Goal: Task Accomplishment & Management: Manage account settings

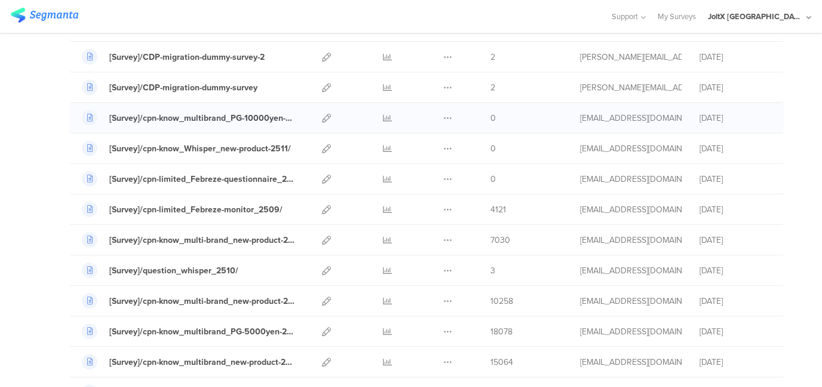
scroll to position [120, 0]
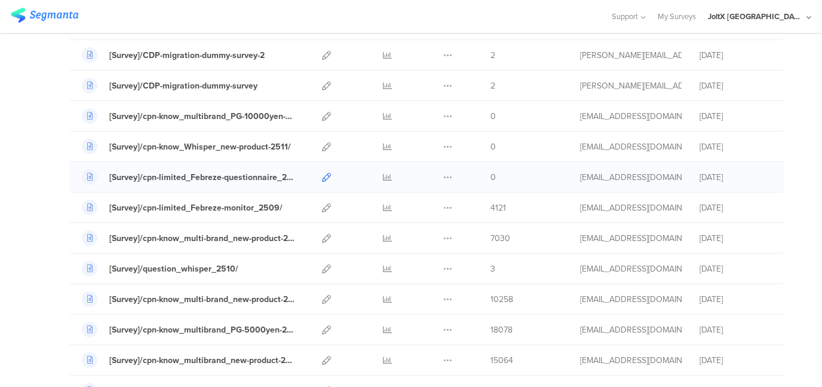
click at [322, 174] on icon at bounding box center [326, 177] width 9 height 9
click at [322, 235] on icon at bounding box center [326, 238] width 9 height 9
click at [322, 117] on icon at bounding box center [326, 116] width 9 height 9
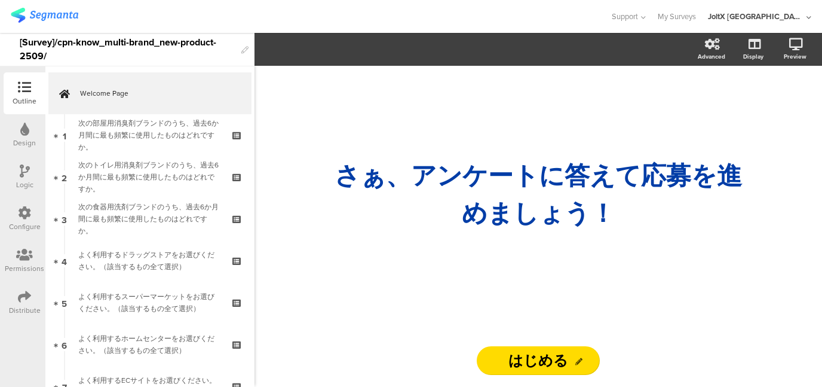
click at [23, 295] on icon at bounding box center [24, 296] width 13 height 13
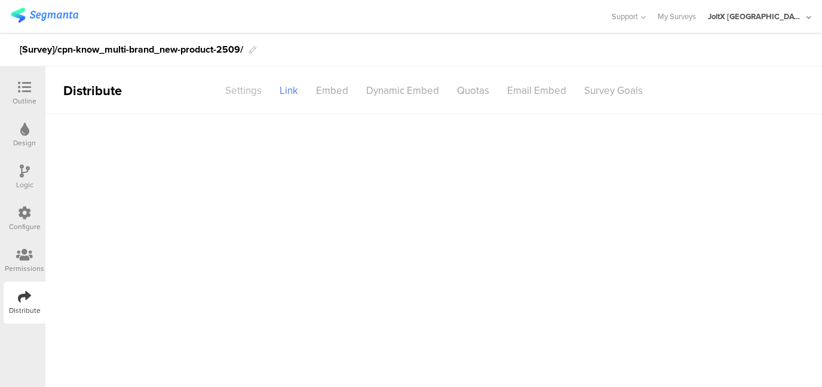
click at [241, 85] on div "Settings" at bounding box center [243, 90] width 54 height 21
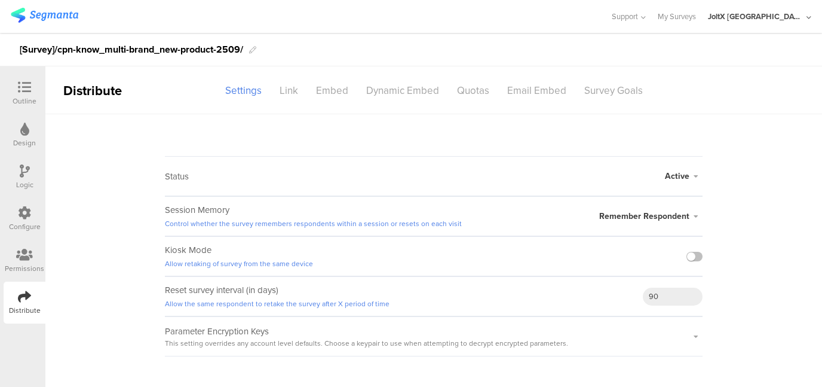
click at [56, 16] on img at bounding box center [45, 15] width 68 height 15
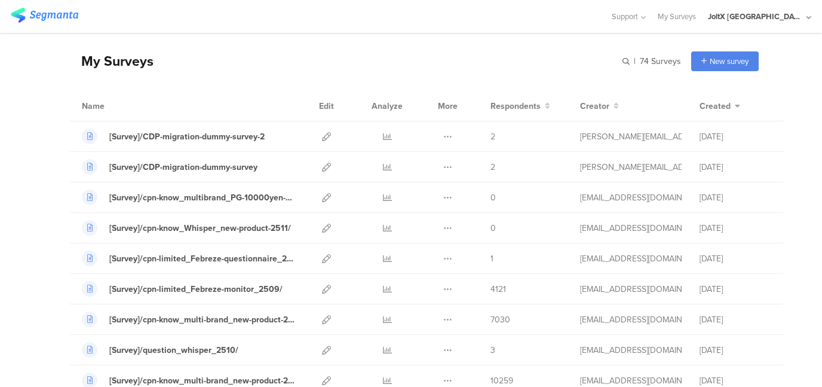
scroll to position [60, 0]
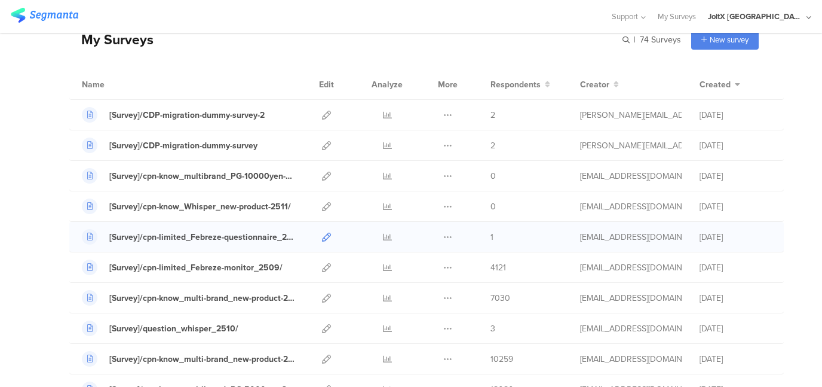
click at [322, 235] on icon at bounding box center [326, 237] width 9 height 9
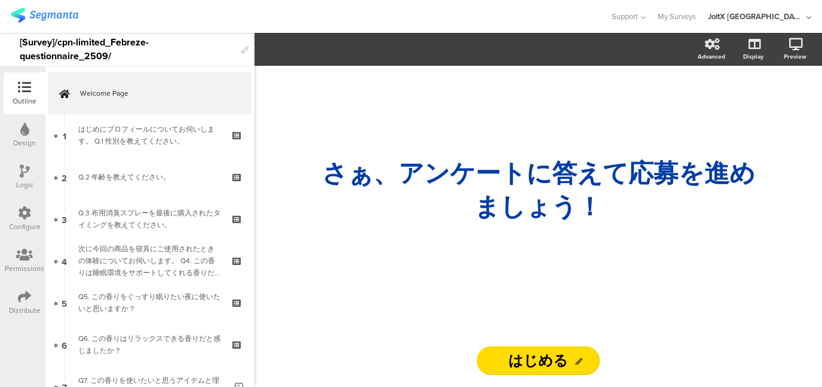
click at [22, 302] on icon at bounding box center [24, 296] width 13 height 13
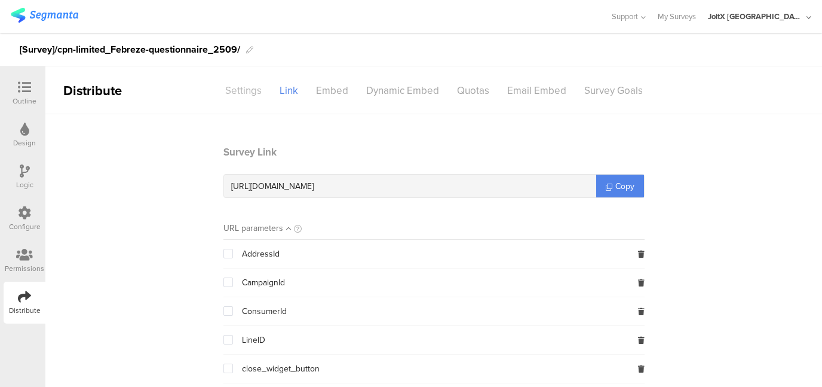
click at [249, 91] on div "Settings" at bounding box center [243, 90] width 54 height 21
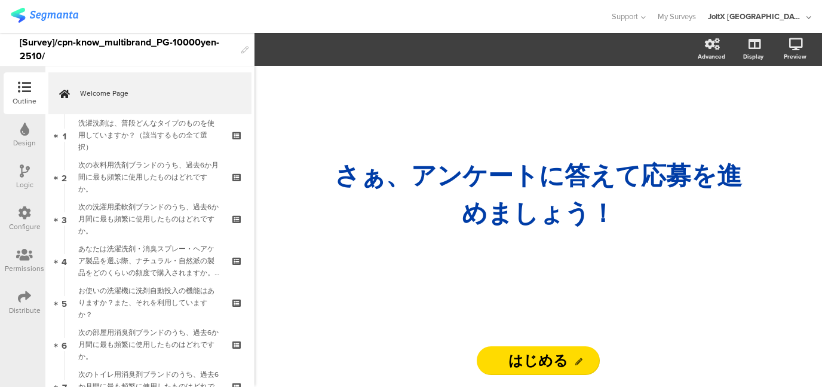
click at [19, 296] on icon at bounding box center [24, 296] width 13 height 13
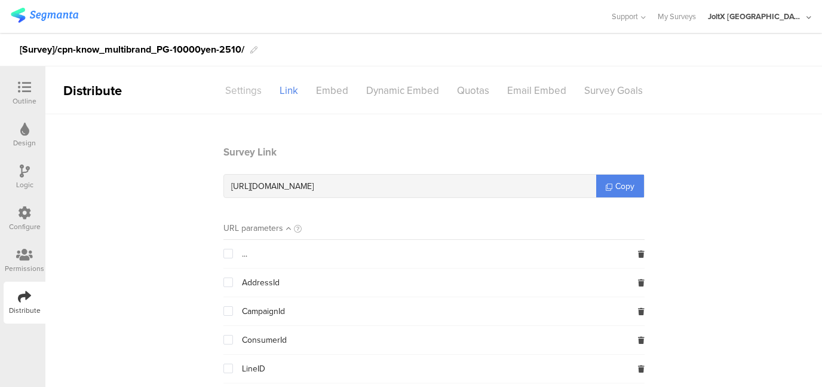
click at [252, 91] on div "Settings" at bounding box center [243, 90] width 54 height 21
